Goal: Check status: Check status

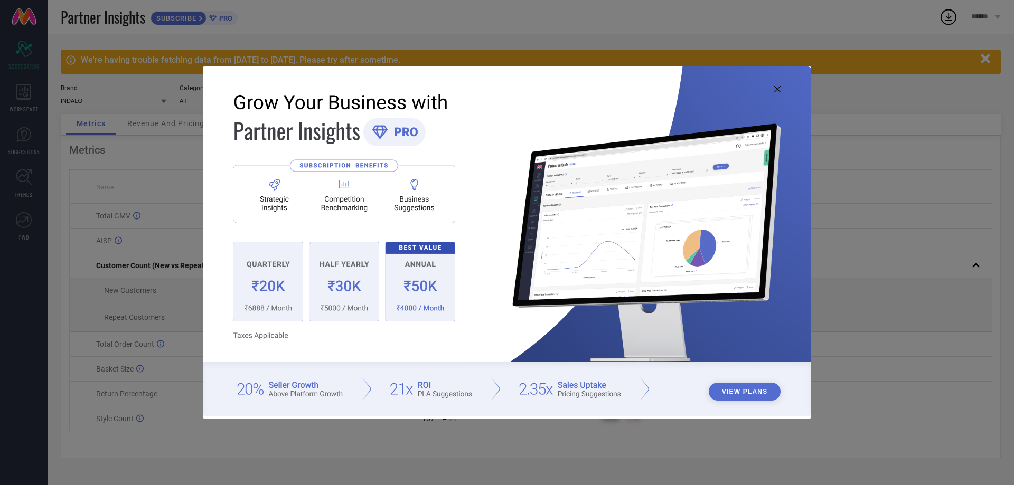
click at [774, 88] on icon at bounding box center [777, 89] width 6 height 6
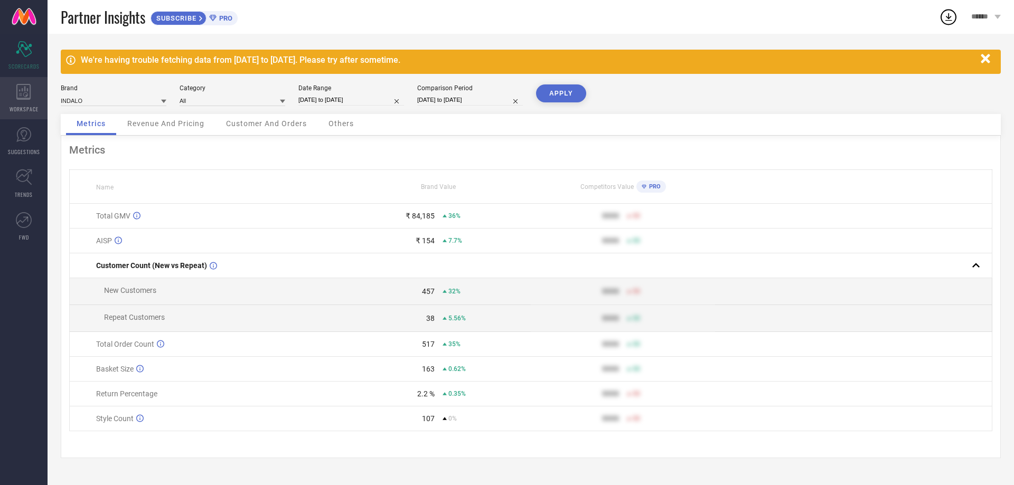
click at [16, 106] on span "WORKSPACE" at bounding box center [24, 109] width 29 height 8
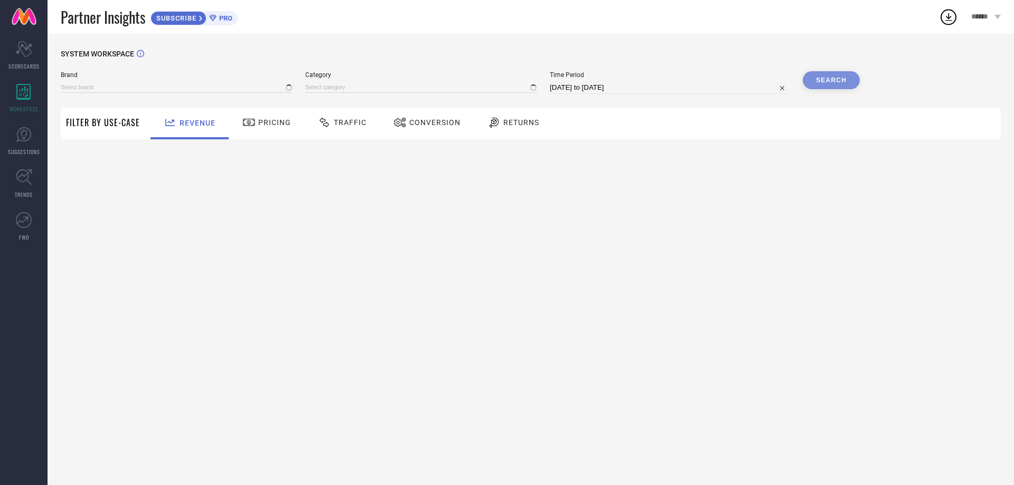
type input "INDALO"
type input "All"
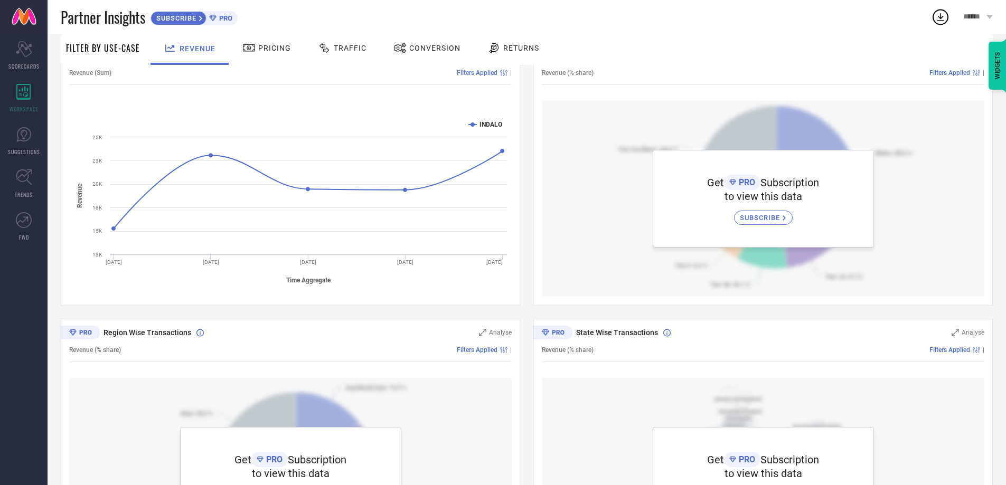
scroll to position [106, 0]
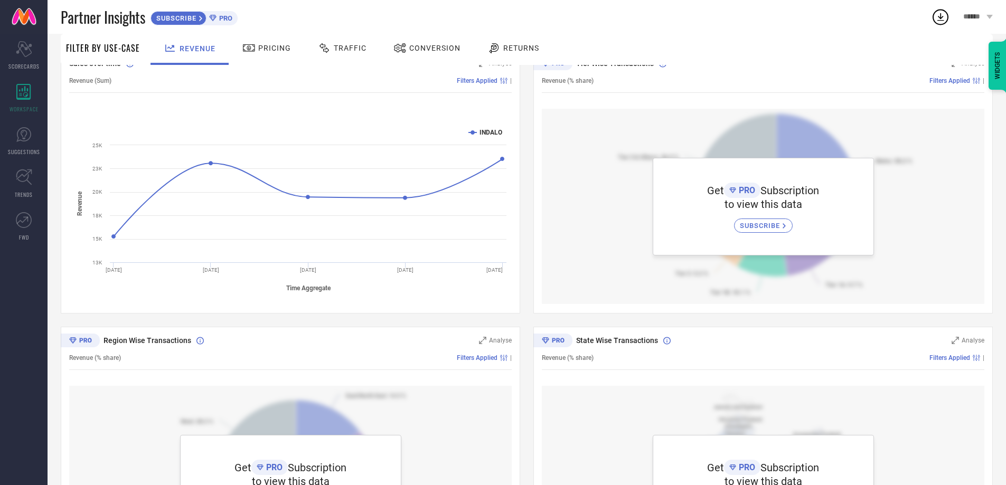
click at [771, 223] on span "SUBSCRIBE" at bounding box center [761, 226] width 43 height 8
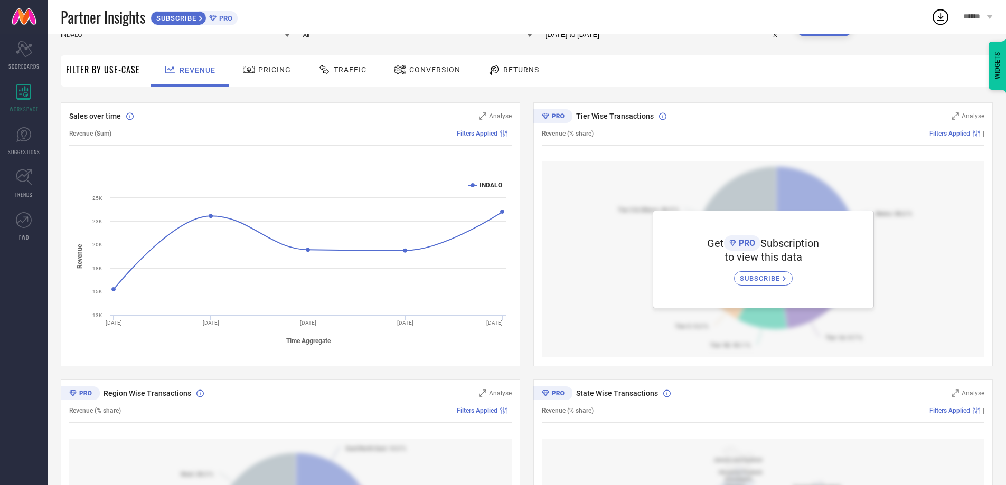
scroll to position [0, 0]
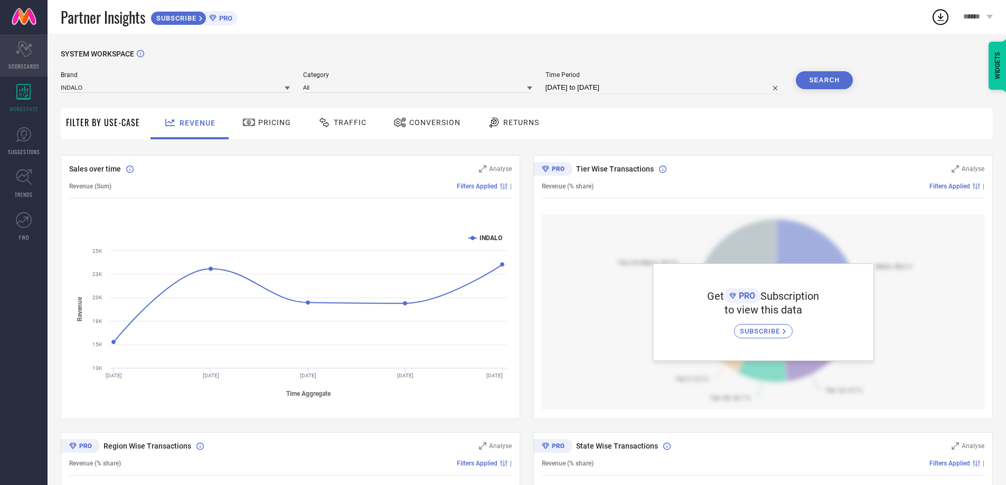
click at [18, 42] on icon "Scorecard" at bounding box center [24, 49] width 16 height 16
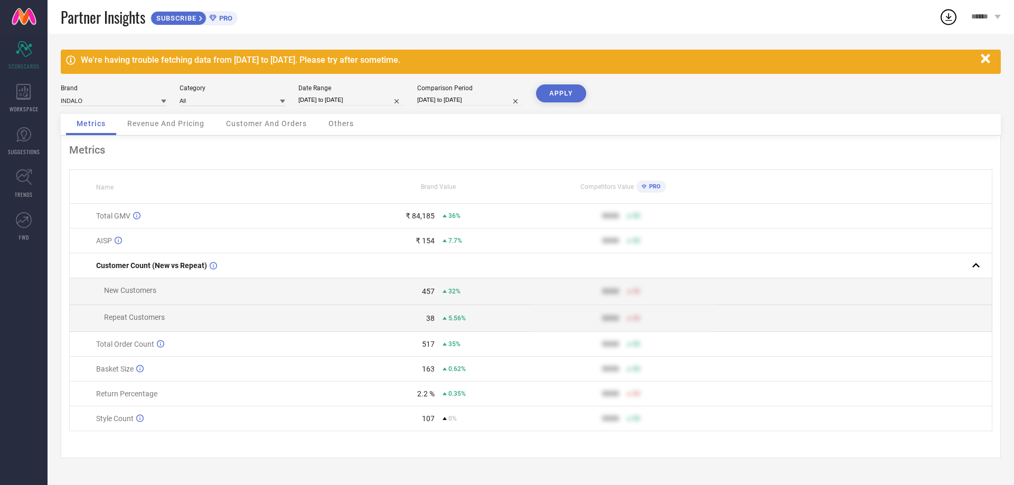
click at [219, 18] on span "PRO" at bounding box center [224, 18] width 16 height 8
click at [989, 57] on icon "button" at bounding box center [985, 58] width 13 height 13
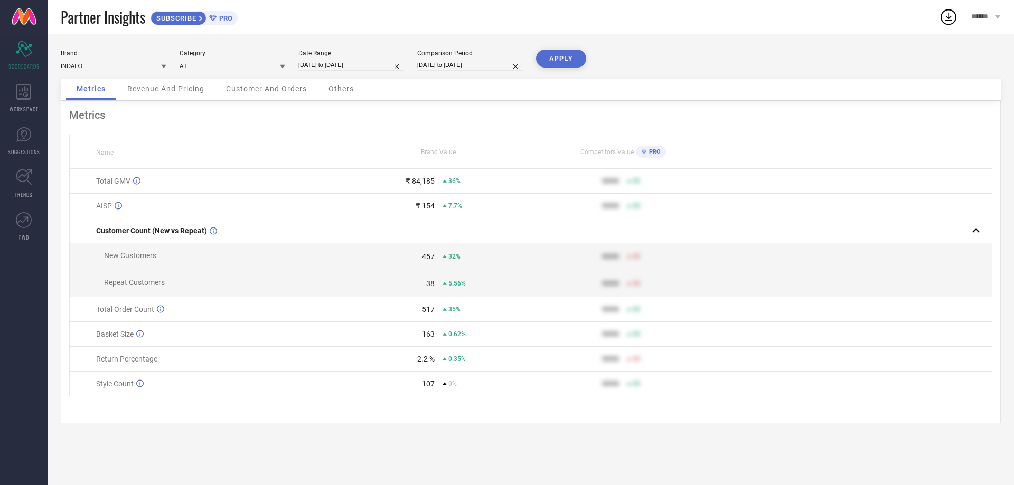
click at [351, 68] on input "[DATE] to [DATE]" at bounding box center [351, 65] width 106 height 11
select select "7"
select select "2025"
select select "8"
select select "2025"
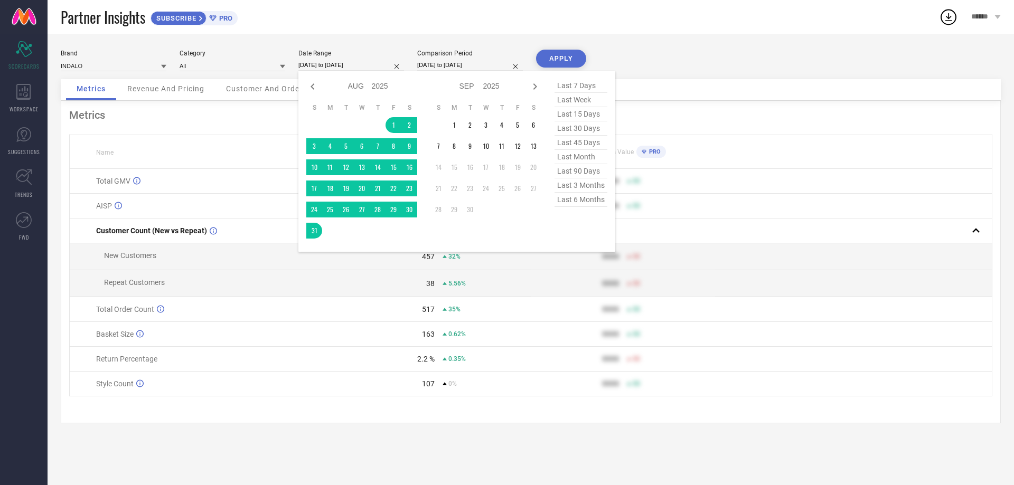
click at [461, 61] on input "[DATE] to [DATE]" at bounding box center [470, 65] width 106 height 11
select select "6"
select select "2025"
select select "7"
select select "2025"
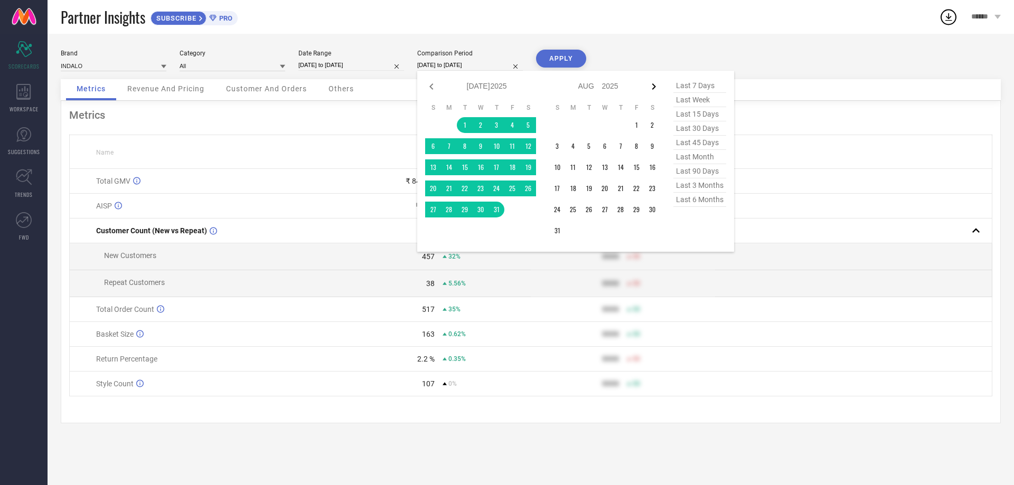
click at [647, 85] on icon at bounding box center [653, 86] width 13 height 13
select select "7"
select select "2025"
select select "8"
select select "2025"
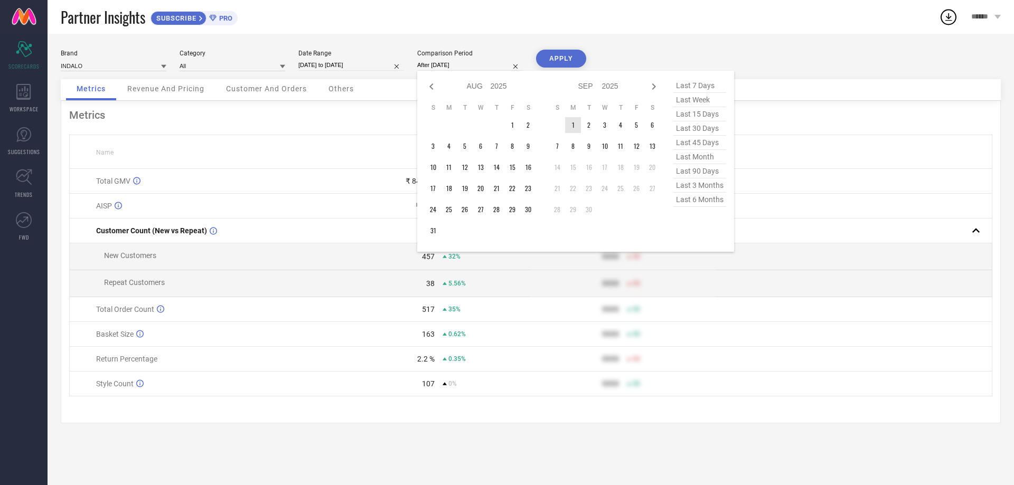
click at [573, 124] on td "1" at bounding box center [573, 125] width 16 height 16
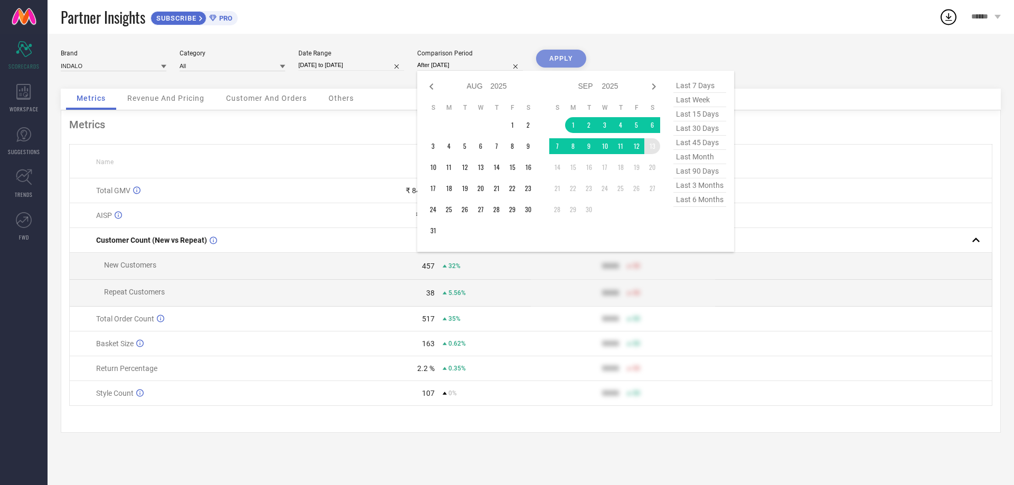
type input "[DATE] to [DATE]"
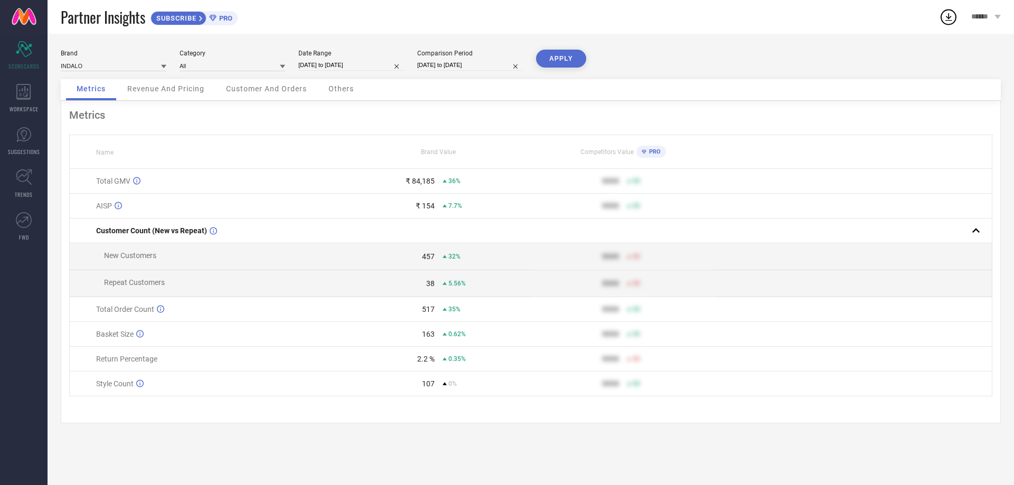
click at [556, 56] on button "APPLY" at bounding box center [561, 59] width 50 height 18
click at [334, 65] on input "[DATE] to [DATE]" at bounding box center [351, 65] width 106 height 11
select select "7"
select select "2025"
select select "8"
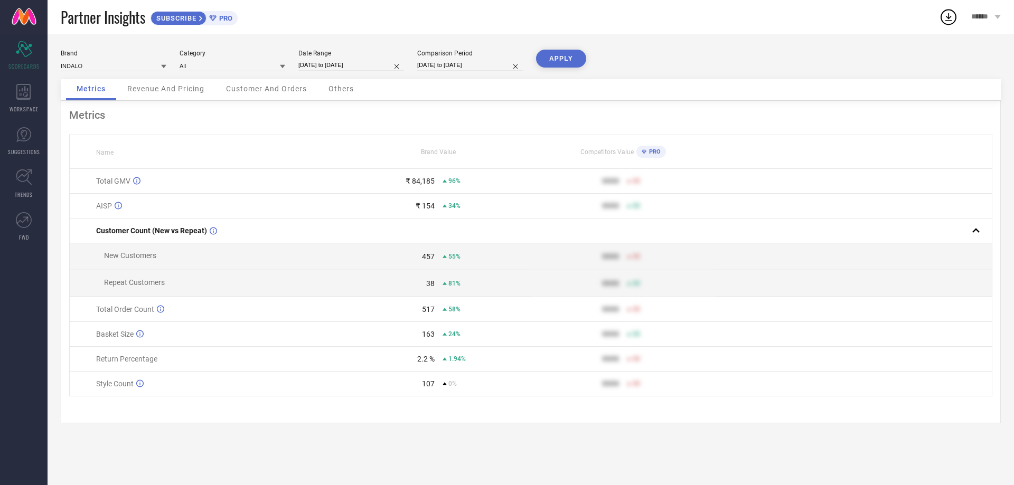
select select "2025"
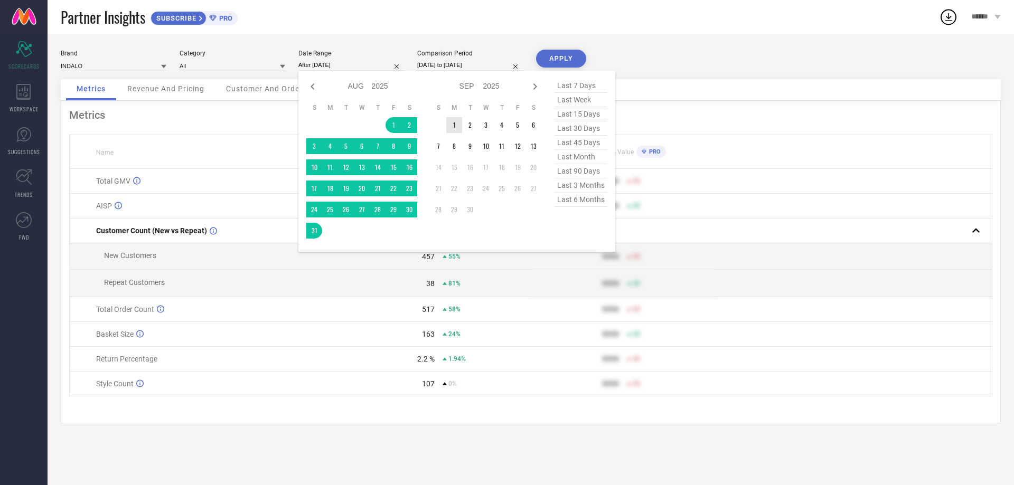
click at [456, 123] on td "1" at bounding box center [454, 125] width 16 height 16
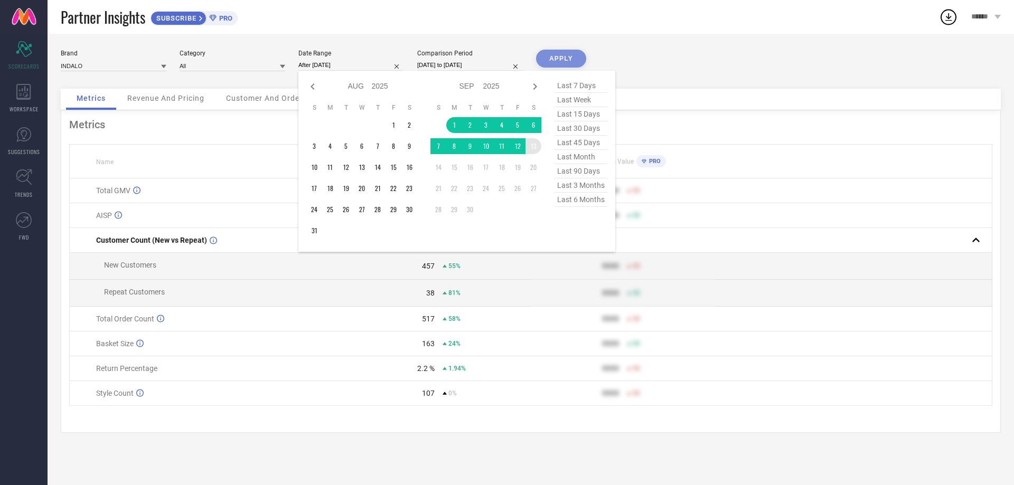
type input "[DATE] to [DATE]"
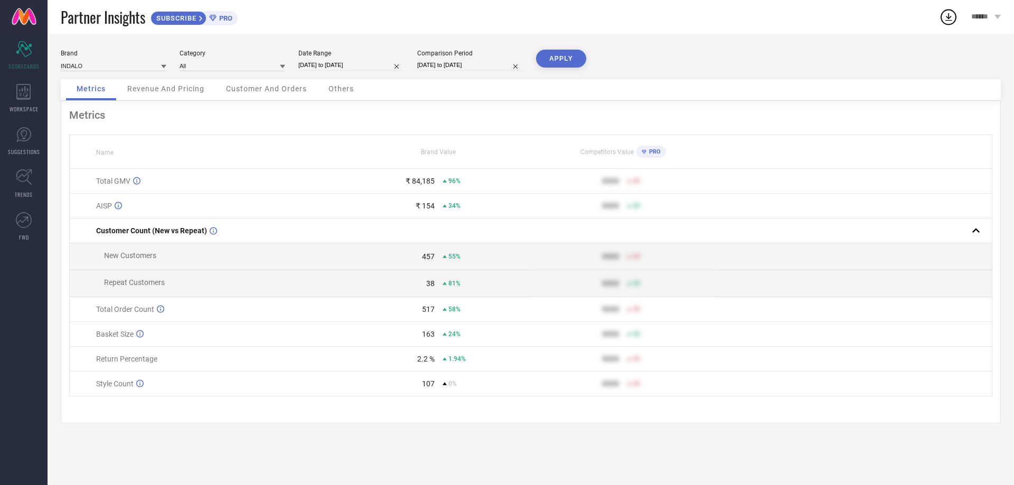
select select "8"
select select "2025"
select select "9"
select select "2025"
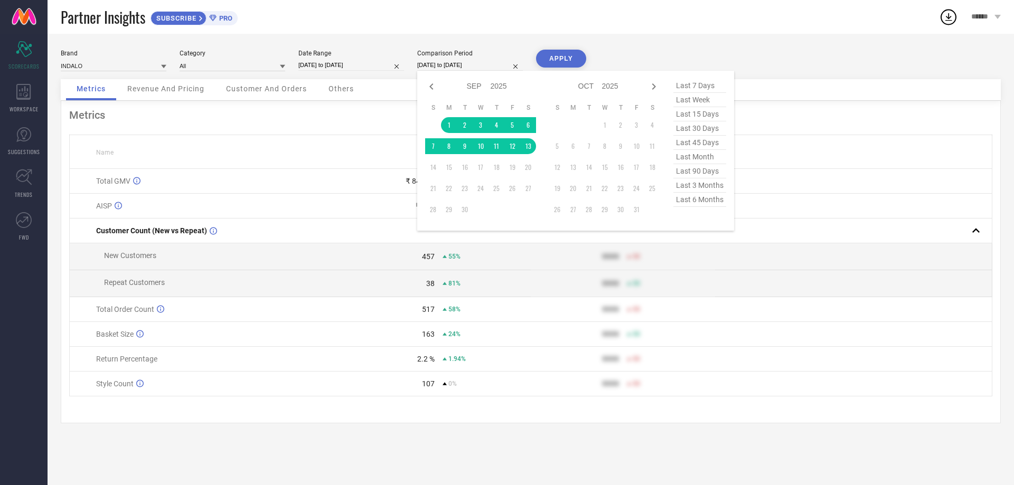
click at [463, 65] on input "[DATE] to [DATE]" at bounding box center [470, 65] width 106 height 11
click at [433, 84] on icon at bounding box center [431, 86] width 13 height 13
select select "7"
select select "2025"
select select "8"
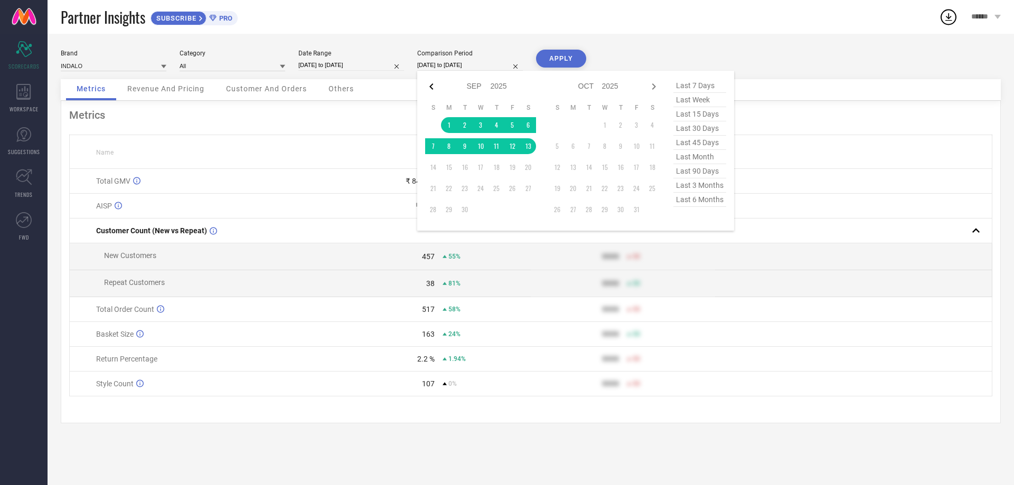
select select "2025"
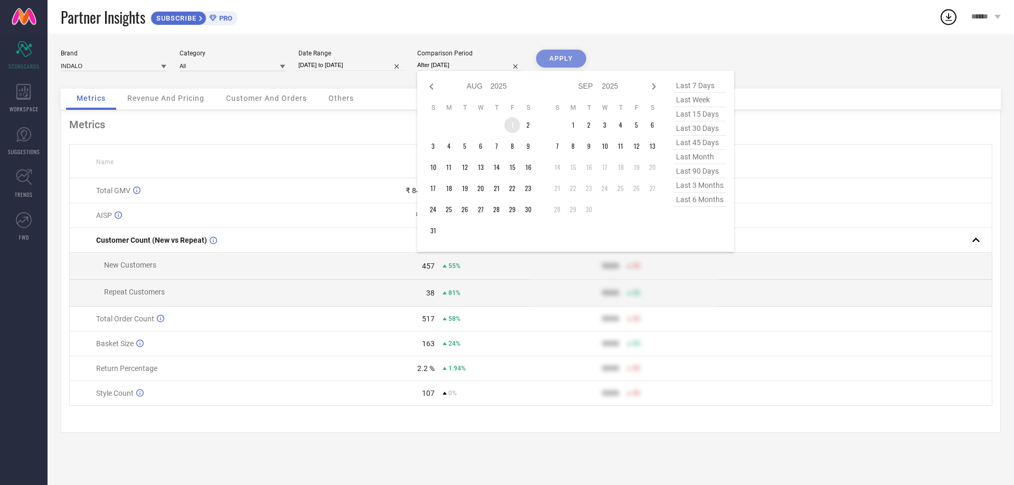
click at [512, 122] on td "1" at bounding box center [512, 125] width 16 height 16
type input "[DATE] to [DATE]"
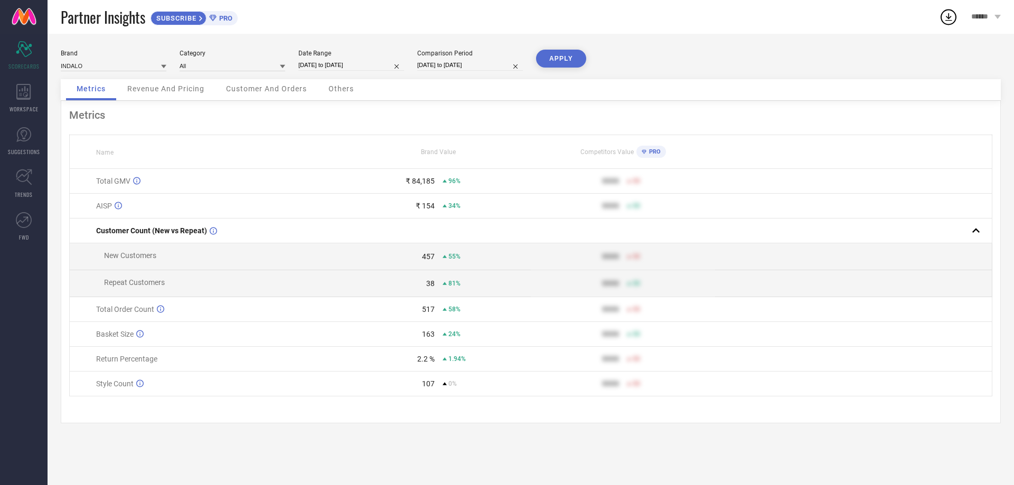
click at [548, 56] on button "APPLY" at bounding box center [561, 59] width 50 height 18
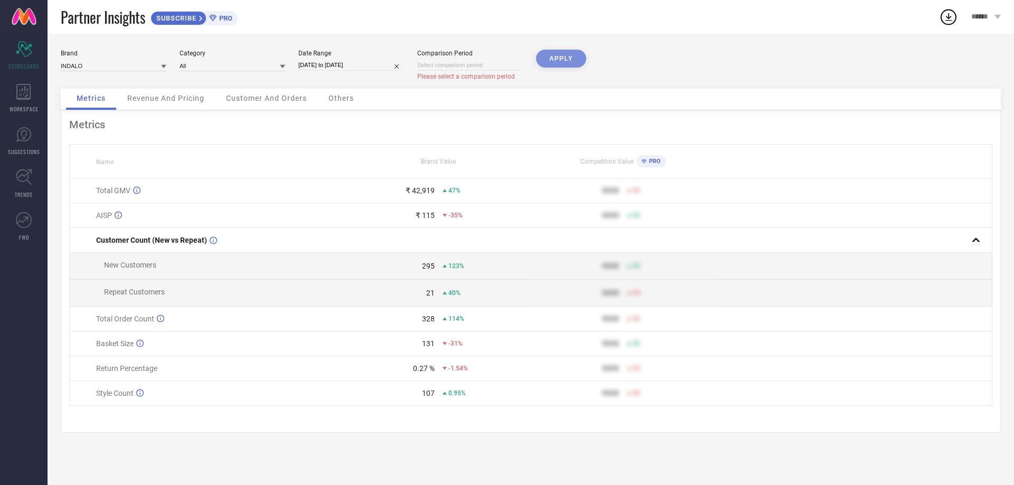
click at [563, 59] on div "APPLY" at bounding box center [561, 69] width 50 height 39
click at [480, 69] on input at bounding box center [470, 65] width 106 height 11
select select "8"
select select "2025"
select select "9"
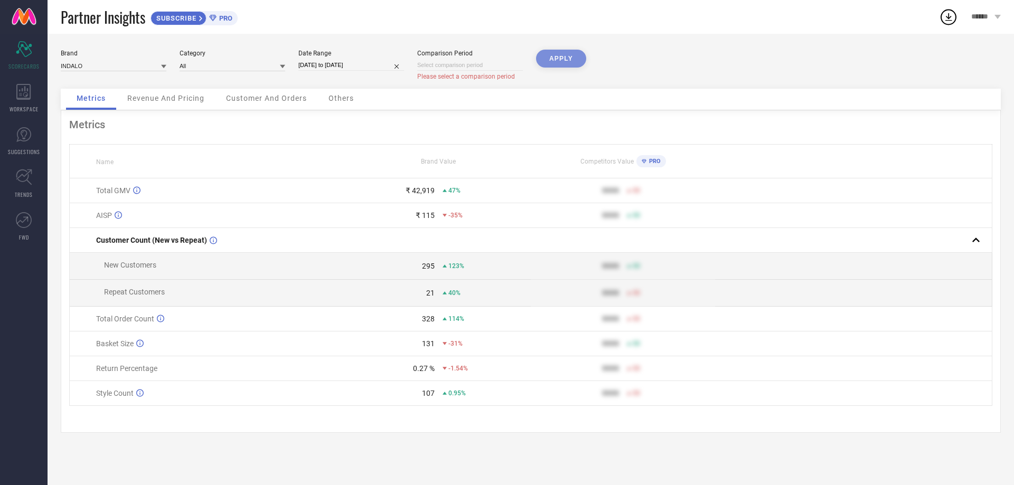
select select "2025"
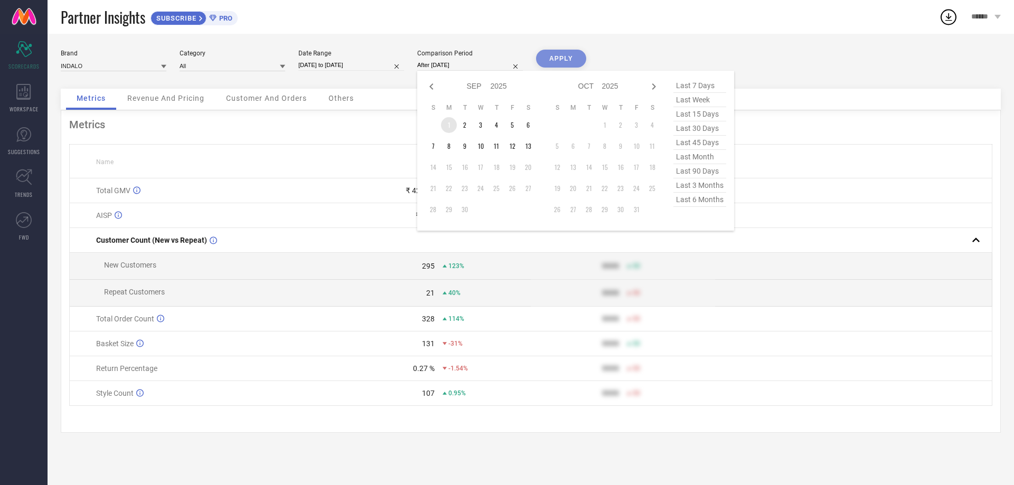
click at [452, 122] on td "1" at bounding box center [449, 125] width 16 height 16
type input "[DATE] to [DATE]"
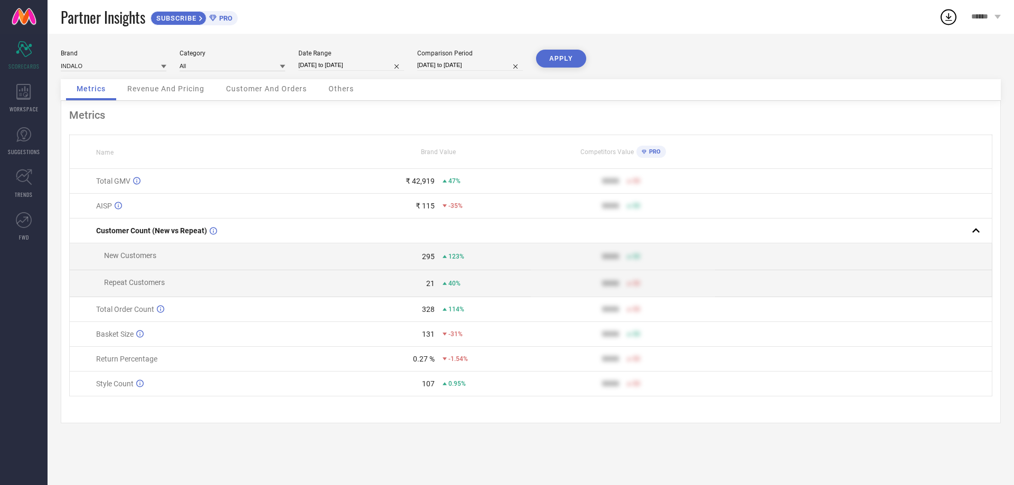
click at [558, 58] on button "APPLY" at bounding box center [561, 59] width 50 height 18
click at [342, 64] on input "[DATE] to [DATE]" at bounding box center [351, 65] width 106 height 11
select select "8"
select select "2025"
select select "9"
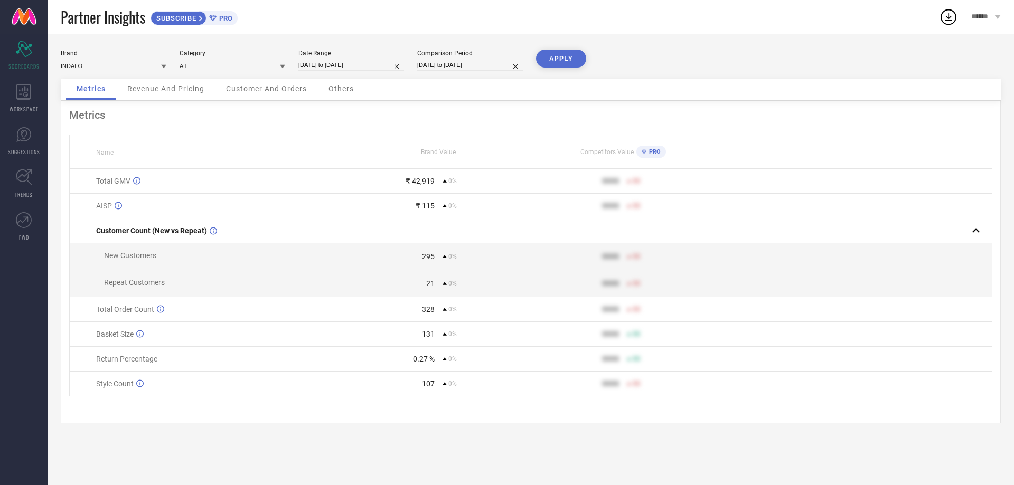
select select "2025"
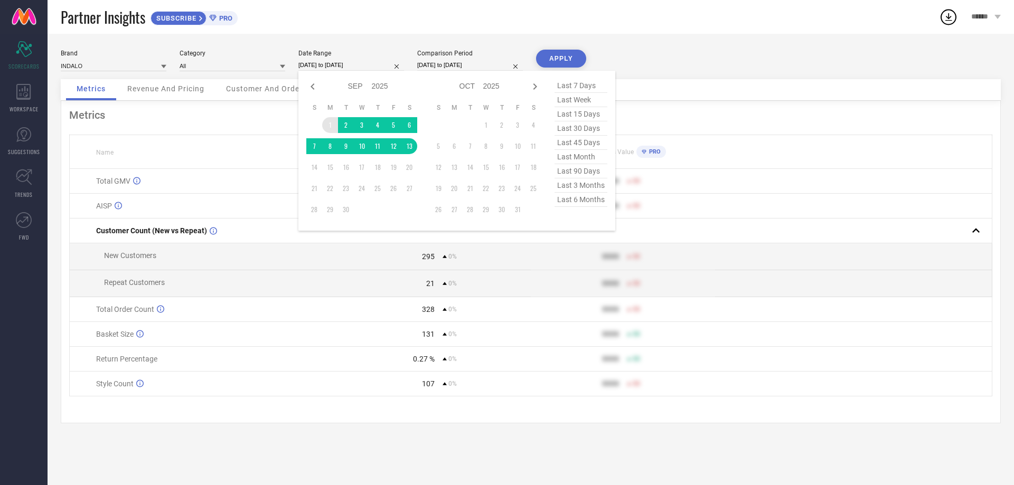
type input "After [DATE]"
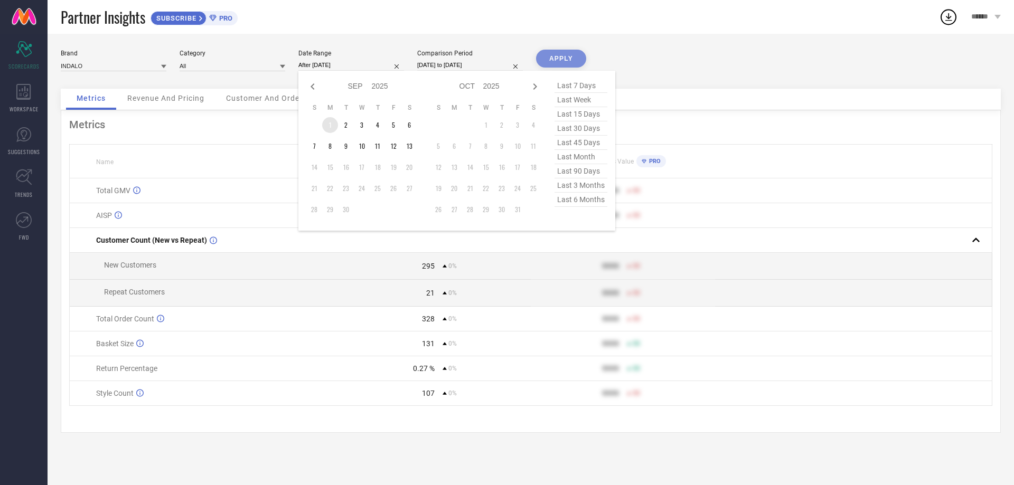
click at [332, 121] on td "1" at bounding box center [330, 125] width 16 height 16
click at [346, 172] on td "16" at bounding box center [346, 167] width 16 height 16
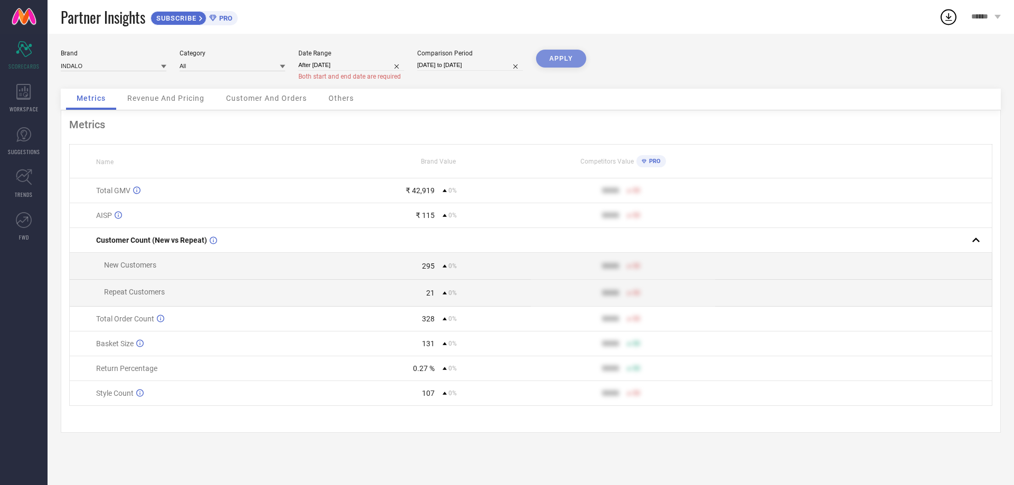
click at [632, 67] on div "Brand INDALO Category All Date Range After [DATE] Both start and end date are r…" at bounding box center [531, 69] width 940 height 39
select select "8"
select select "2025"
select select "9"
select select "2025"
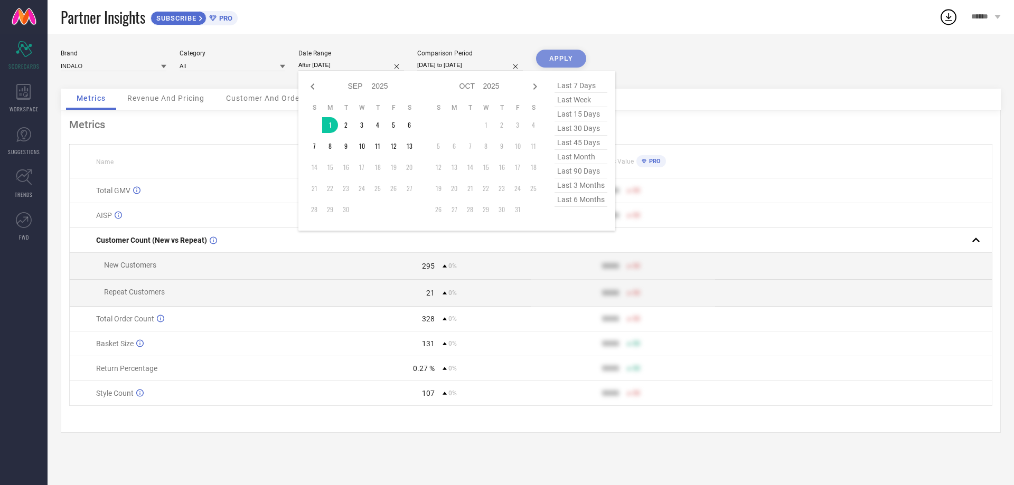
click at [351, 64] on input "After [DATE]" at bounding box center [351, 65] width 106 height 11
click at [308, 86] on icon at bounding box center [312, 86] width 13 height 13
select select "7"
select select "2025"
select select "8"
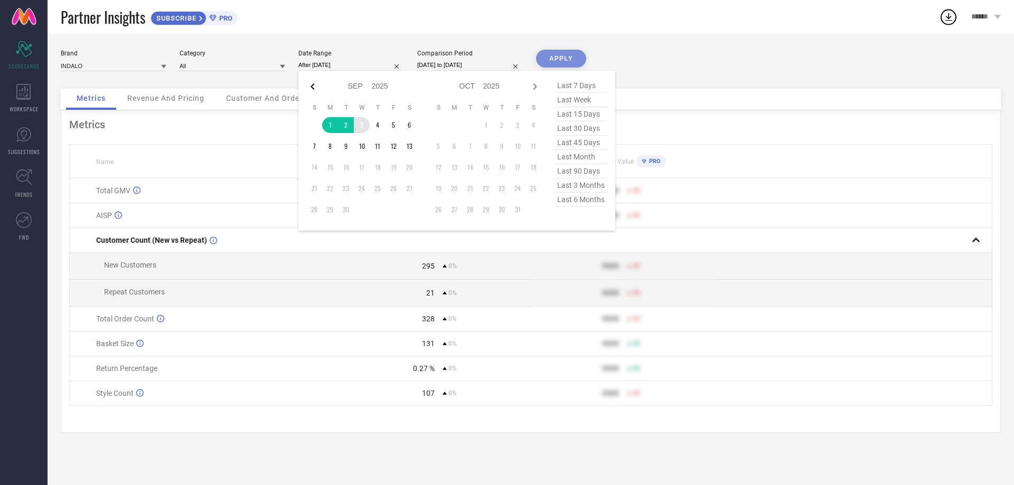
select select "2025"
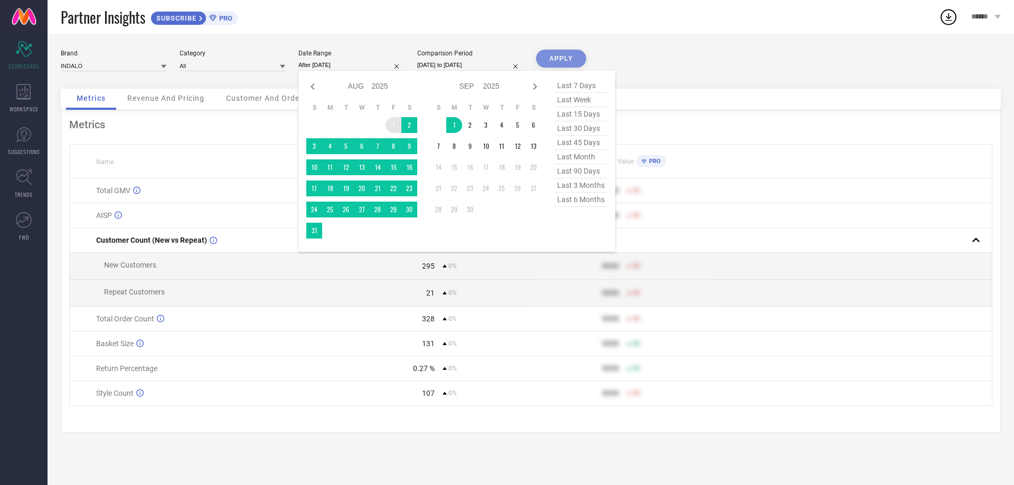
type input "[DATE] to [DATE]"
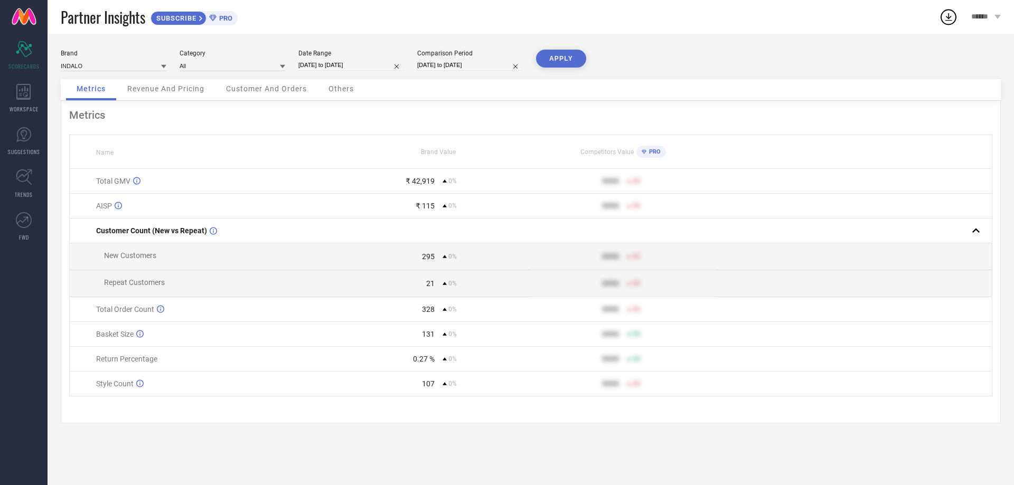
select select "7"
select select "2025"
select select "8"
select select "2025"
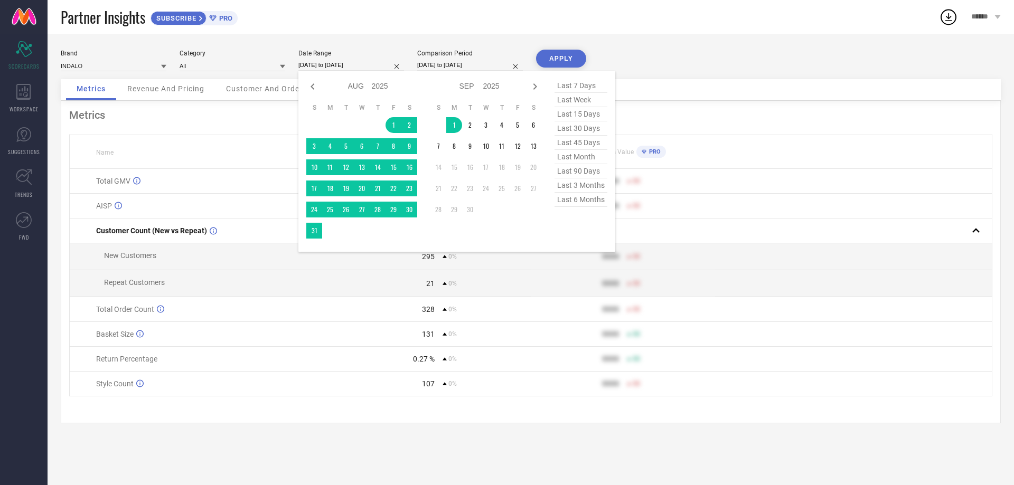
click at [346, 64] on input "[DATE] to [DATE]" at bounding box center [351, 65] width 106 height 11
click at [395, 125] on td "1" at bounding box center [393, 125] width 16 height 16
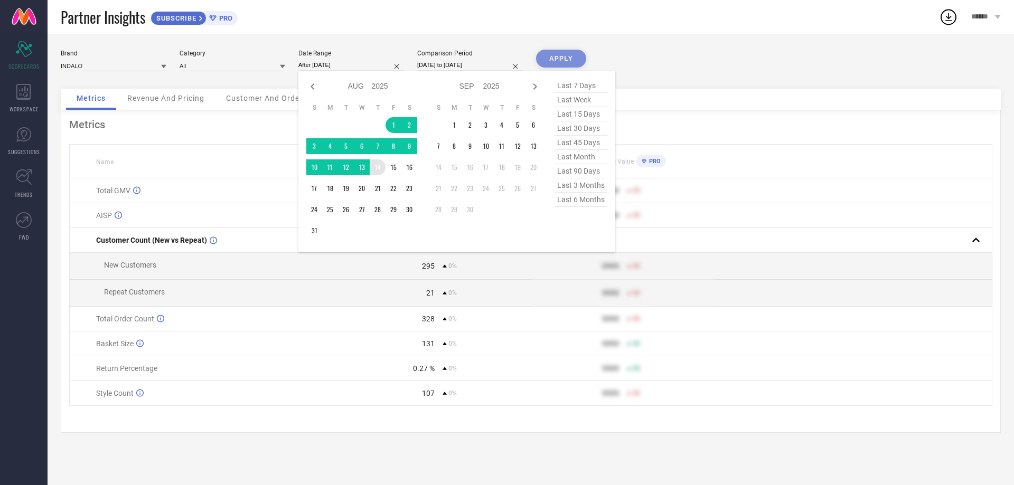
type input "[DATE] to [DATE]"
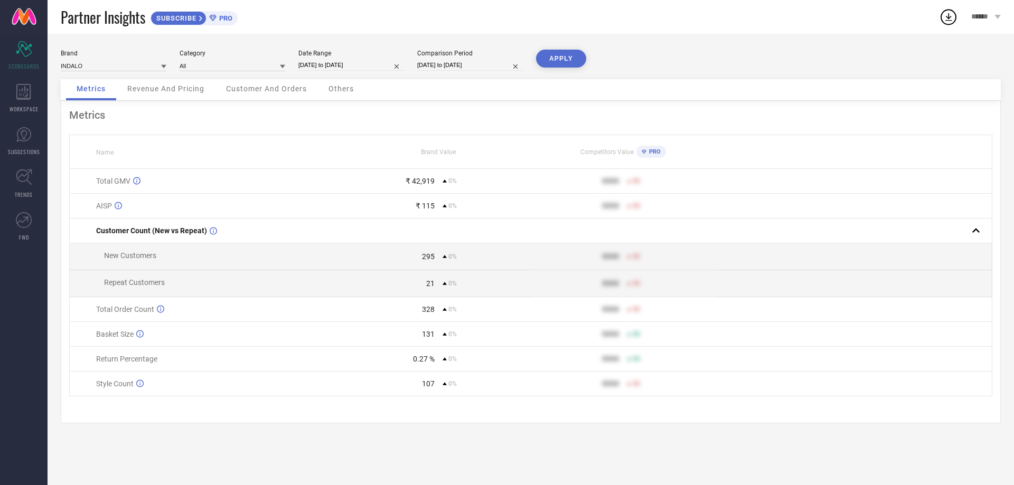
click at [553, 55] on button "APPLY" at bounding box center [561, 59] width 50 height 18
click at [30, 103] on div "WORKSPACE" at bounding box center [24, 98] width 48 height 42
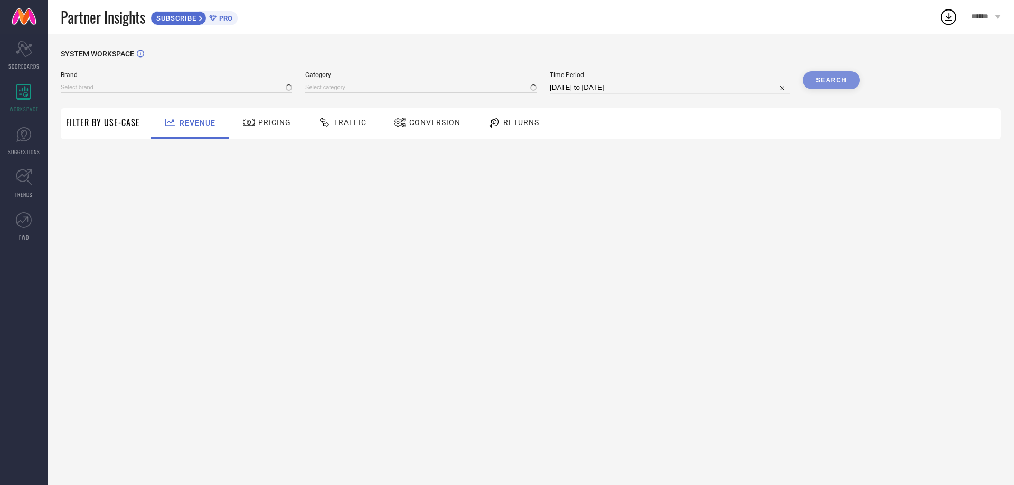
type input "INDALO"
type input "All"
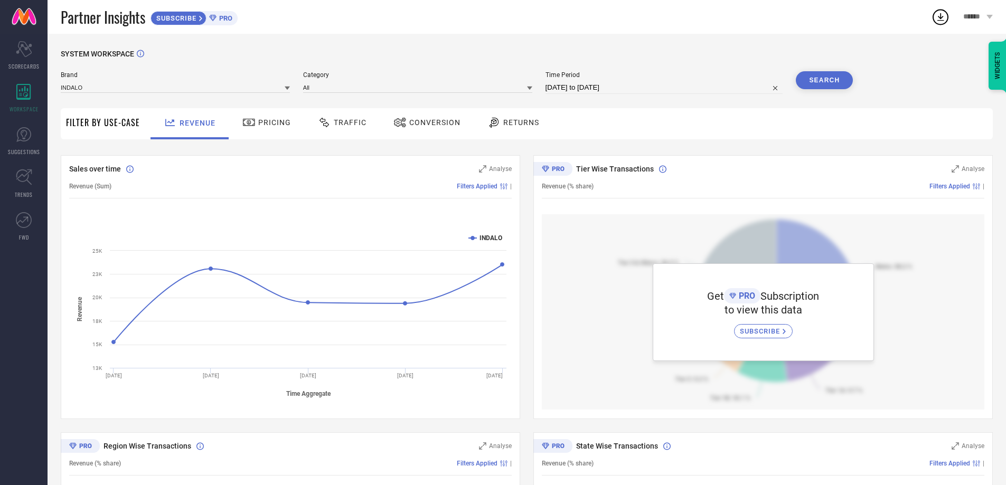
click at [270, 126] on span "Pricing" at bounding box center [274, 122] width 33 height 8
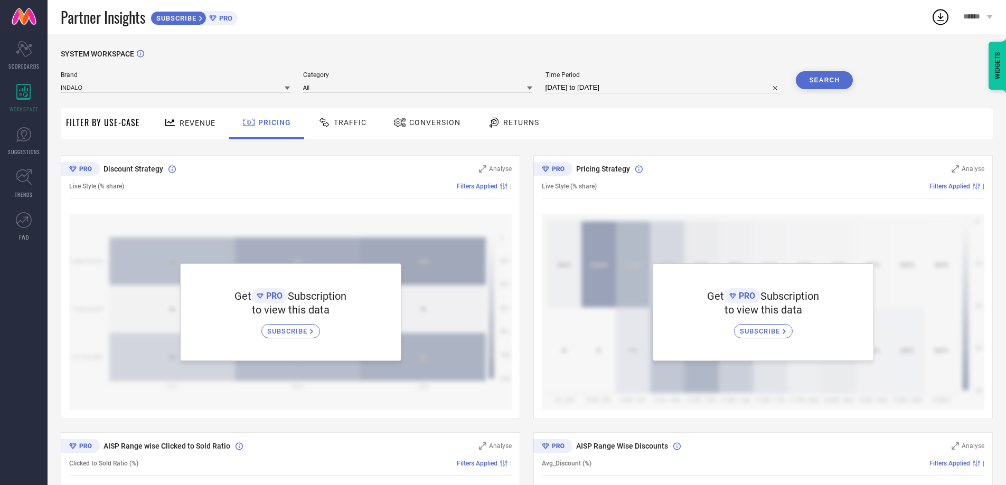
click at [344, 135] on div "Traffic" at bounding box center [342, 123] width 75 height 31
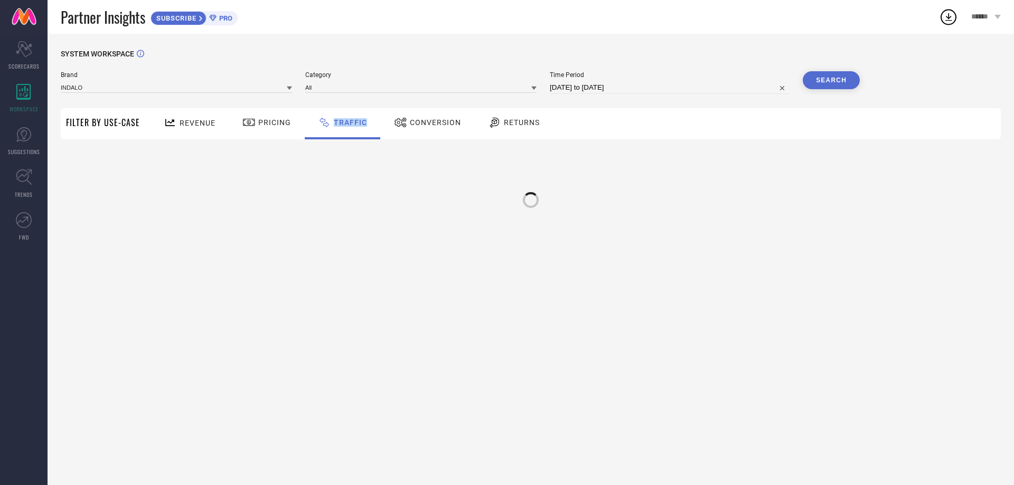
click at [344, 134] on div "Traffic" at bounding box center [342, 123] width 75 height 31
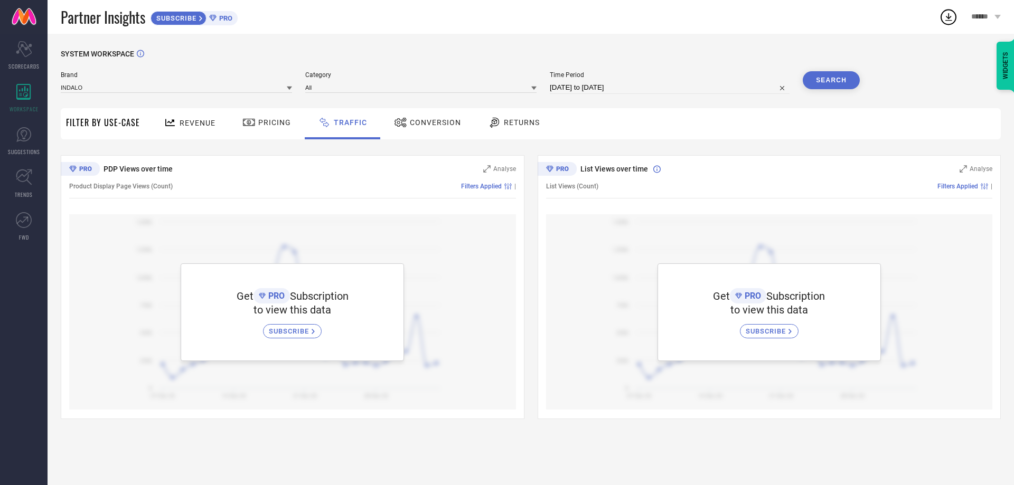
click at [412, 129] on div "Conversion" at bounding box center [427, 122] width 72 height 18
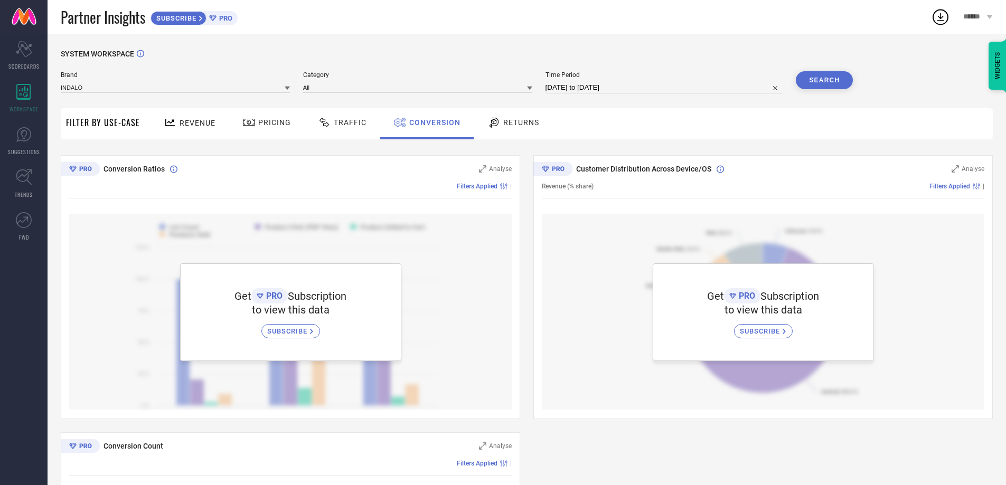
click at [513, 119] on span "Returns" at bounding box center [521, 122] width 36 height 8
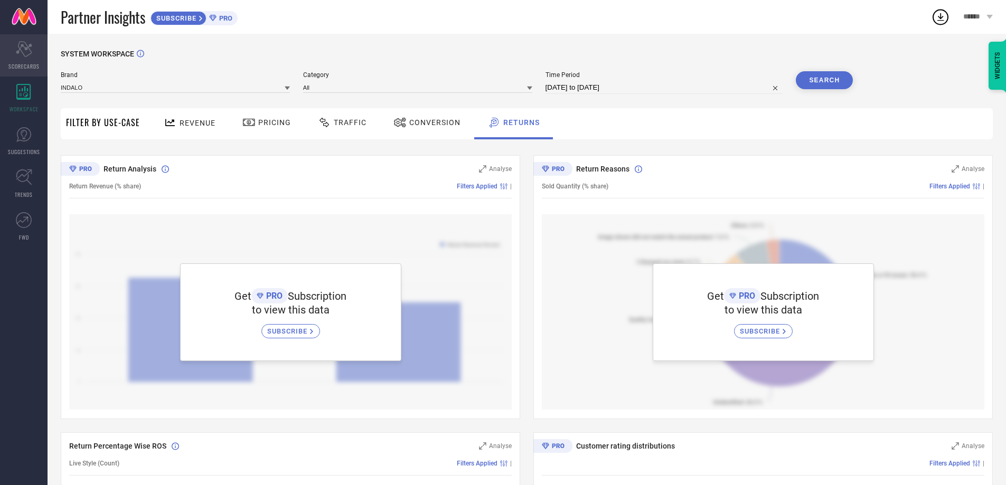
click at [21, 59] on div "Scorecard SCORECARDS" at bounding box center [24, 55] width 48 height 42
